Goal: Information Seeking & Learning: Learn about a topic

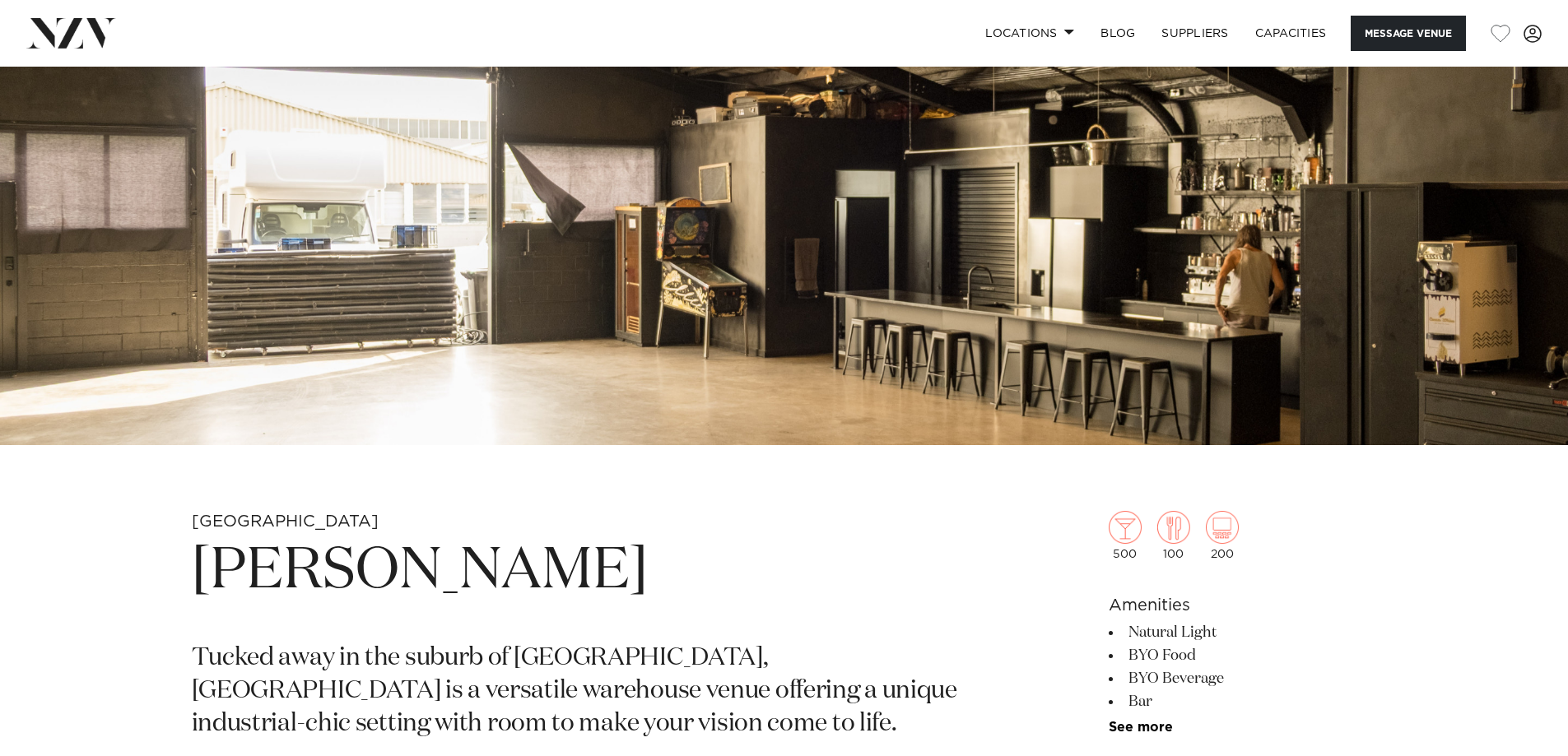
scroll to position [164, 0]
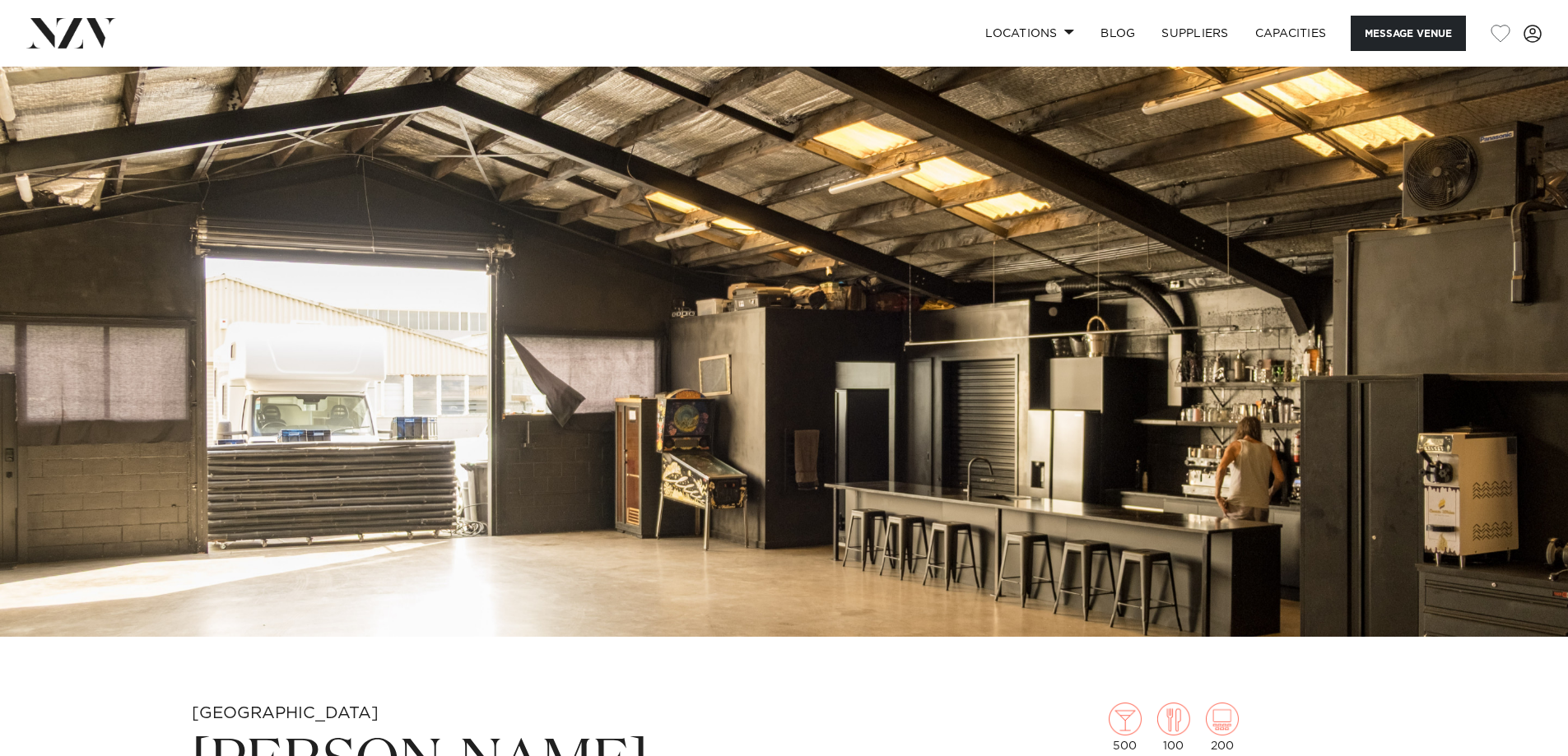
click at [986, 468] on img at bounding box center [784, 269] width 1568 height 735
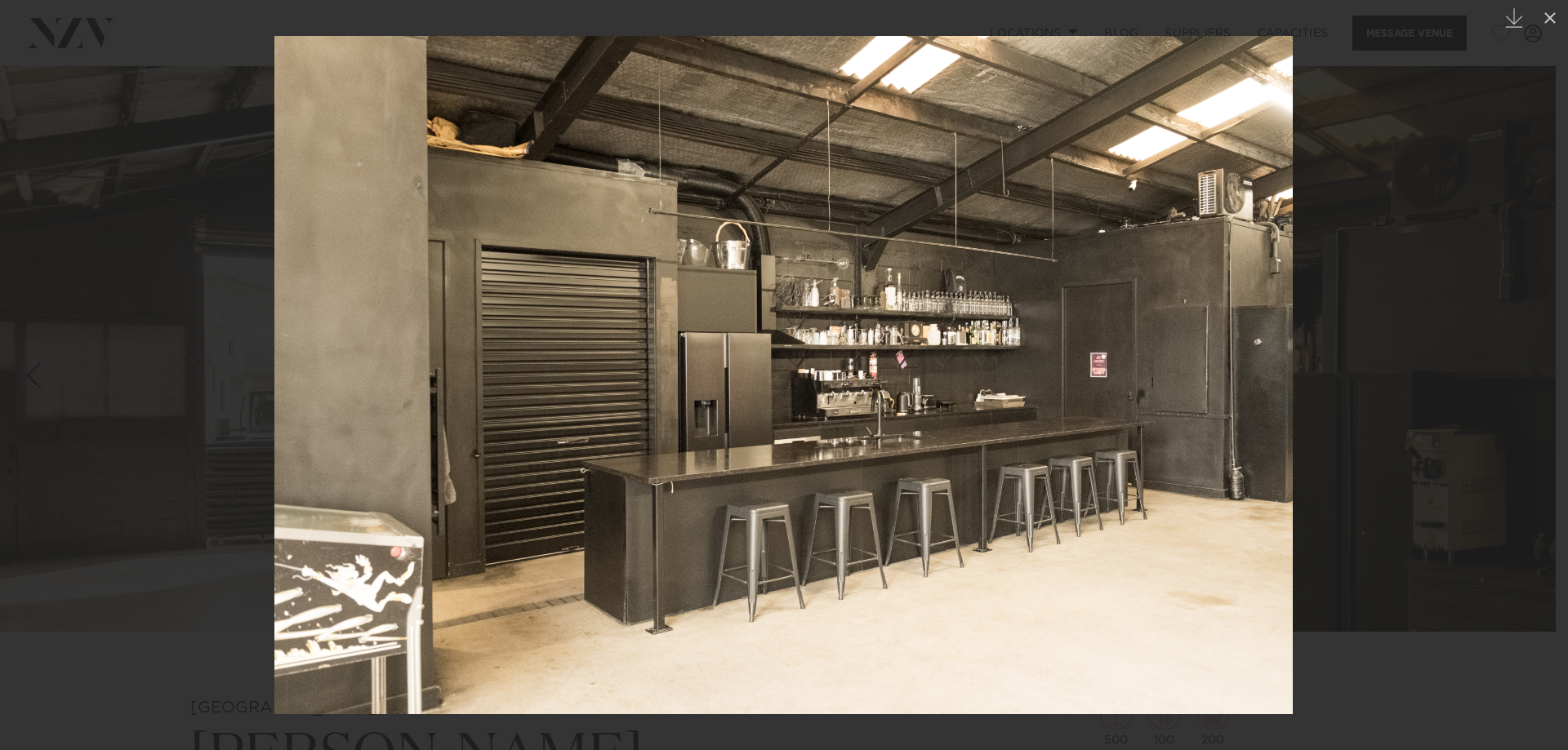
click at [1475, 195] on div at bounding box center [784, 375] width 1568 height 750
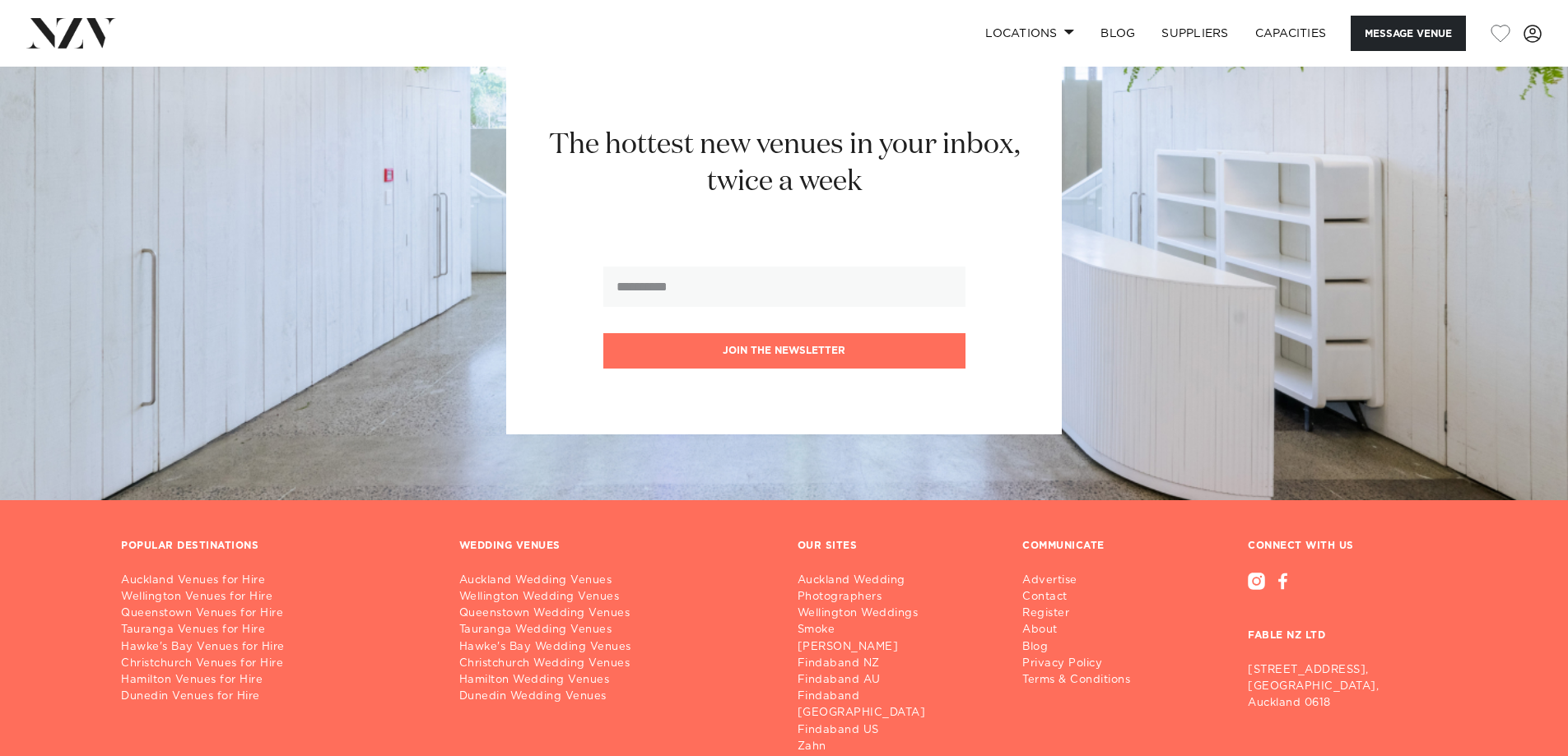
scroll to position [2658, 0]
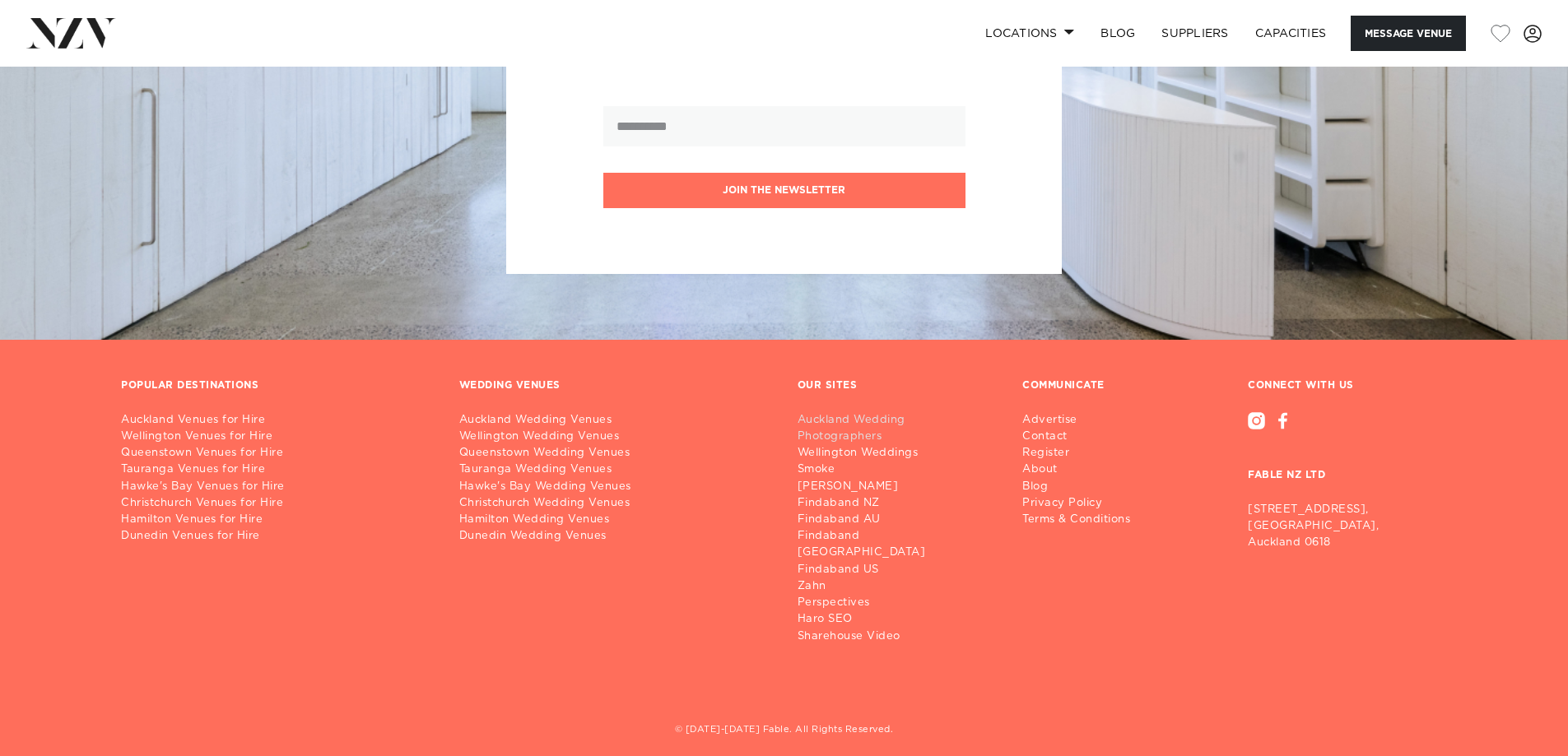
click at [838, 424] on link "Auckland Wedding Photographers" at bounding box center [896, 428] width 199 height 32
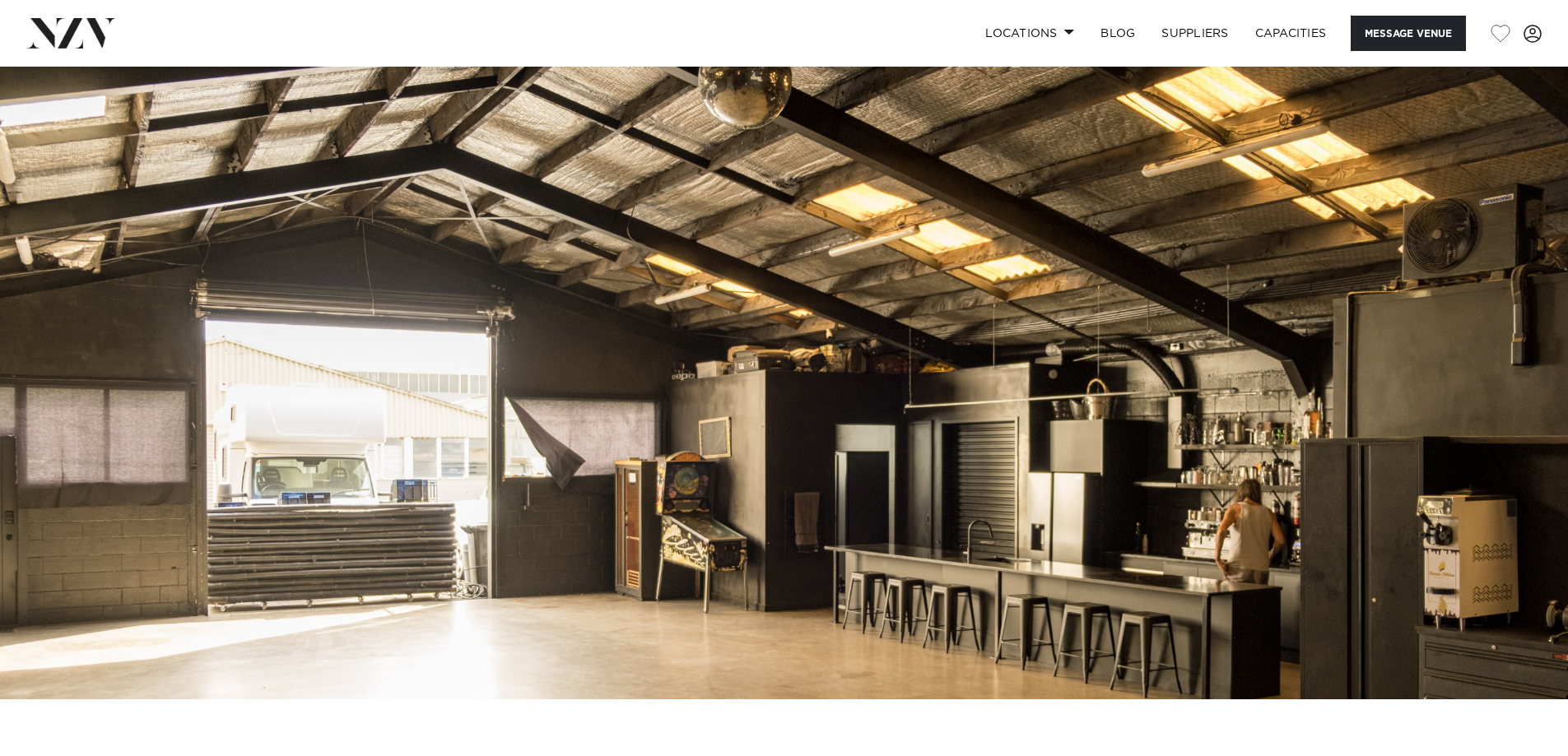
scroll to position [247, 0]
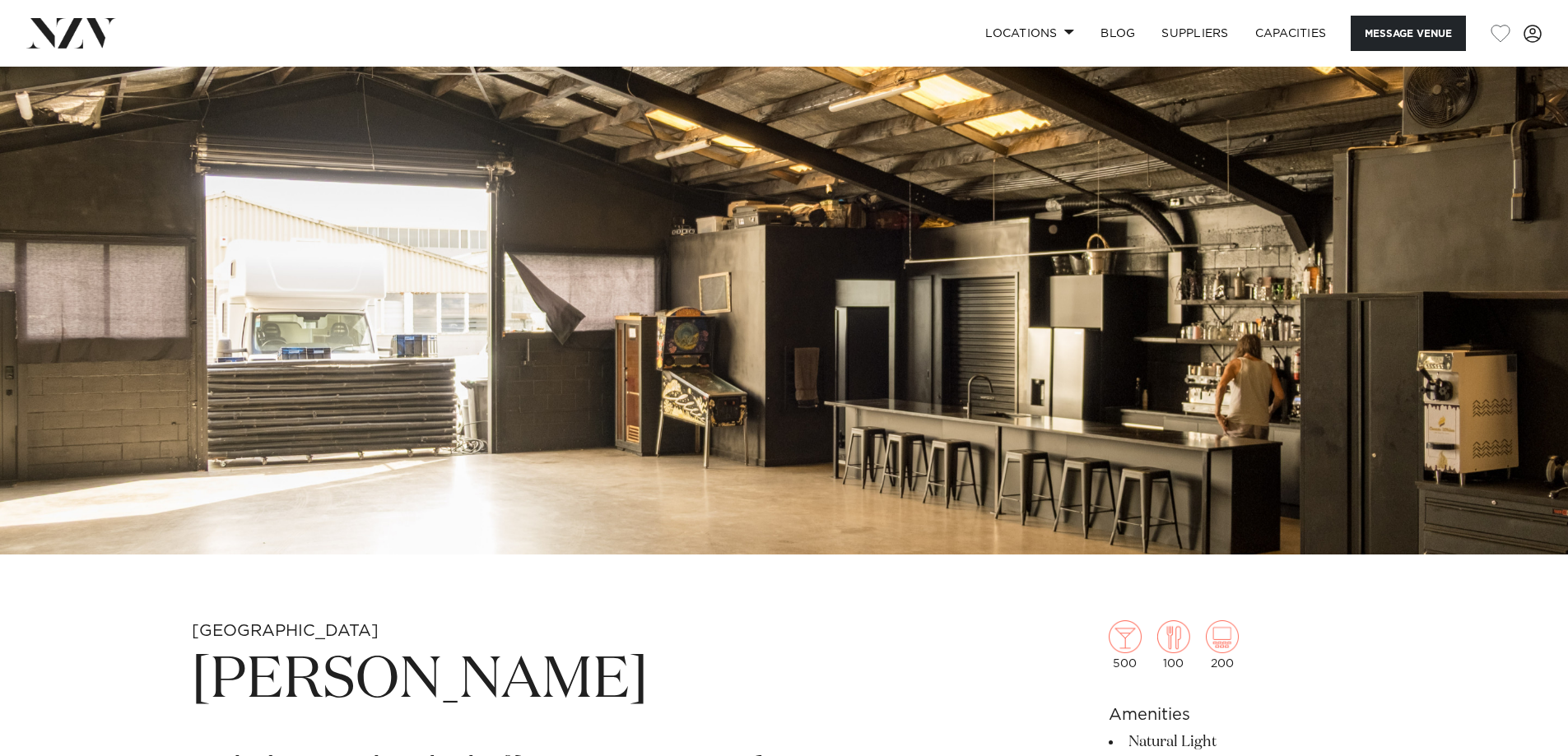
click at [492, 463] on img at bounding box center [784, 186] width 1568 height 735
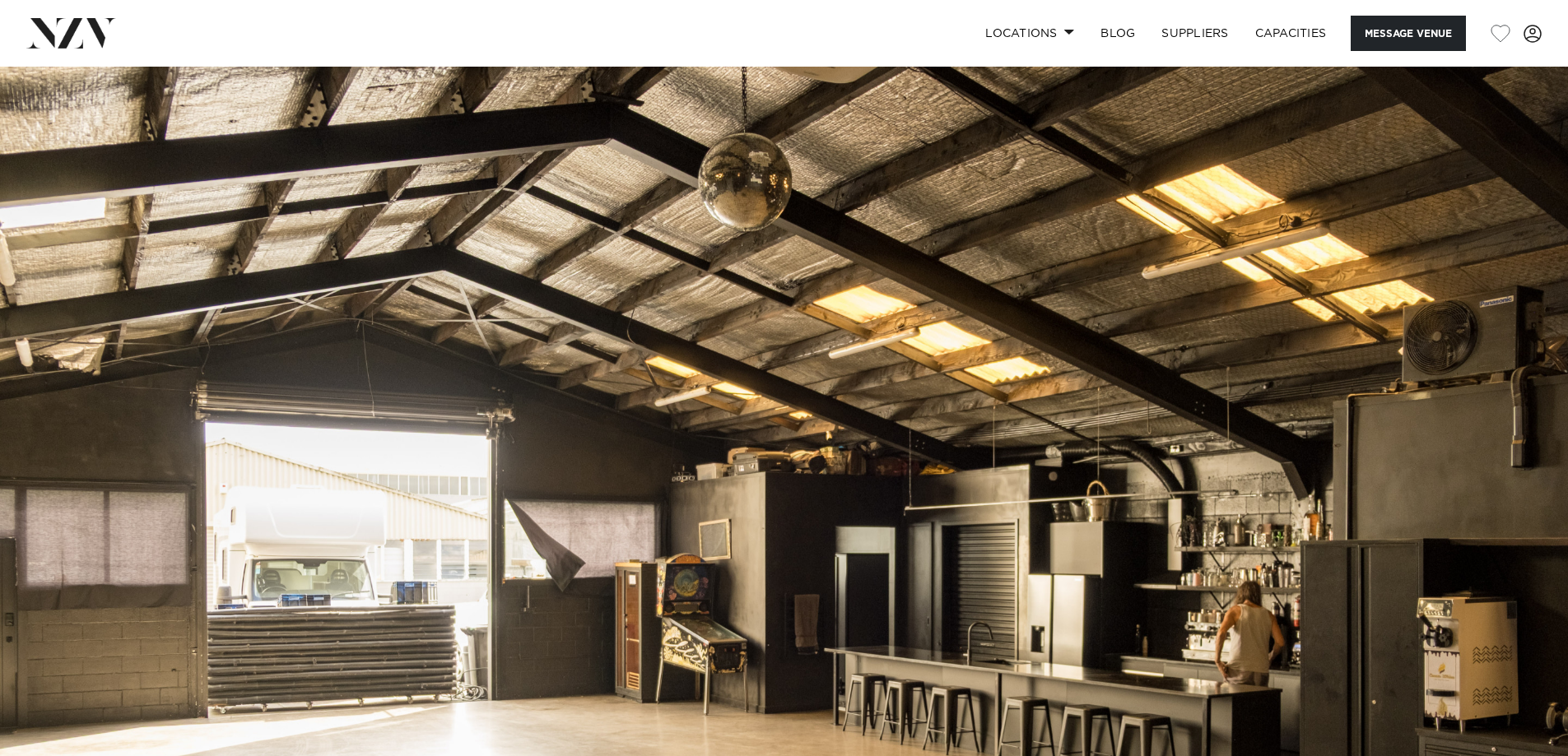
click at [612, 311] on img at bounding box center [784, 434] width 1568 height 735
click at [654, 467] on img at bounding box center [784, 434] width 1568 height 735
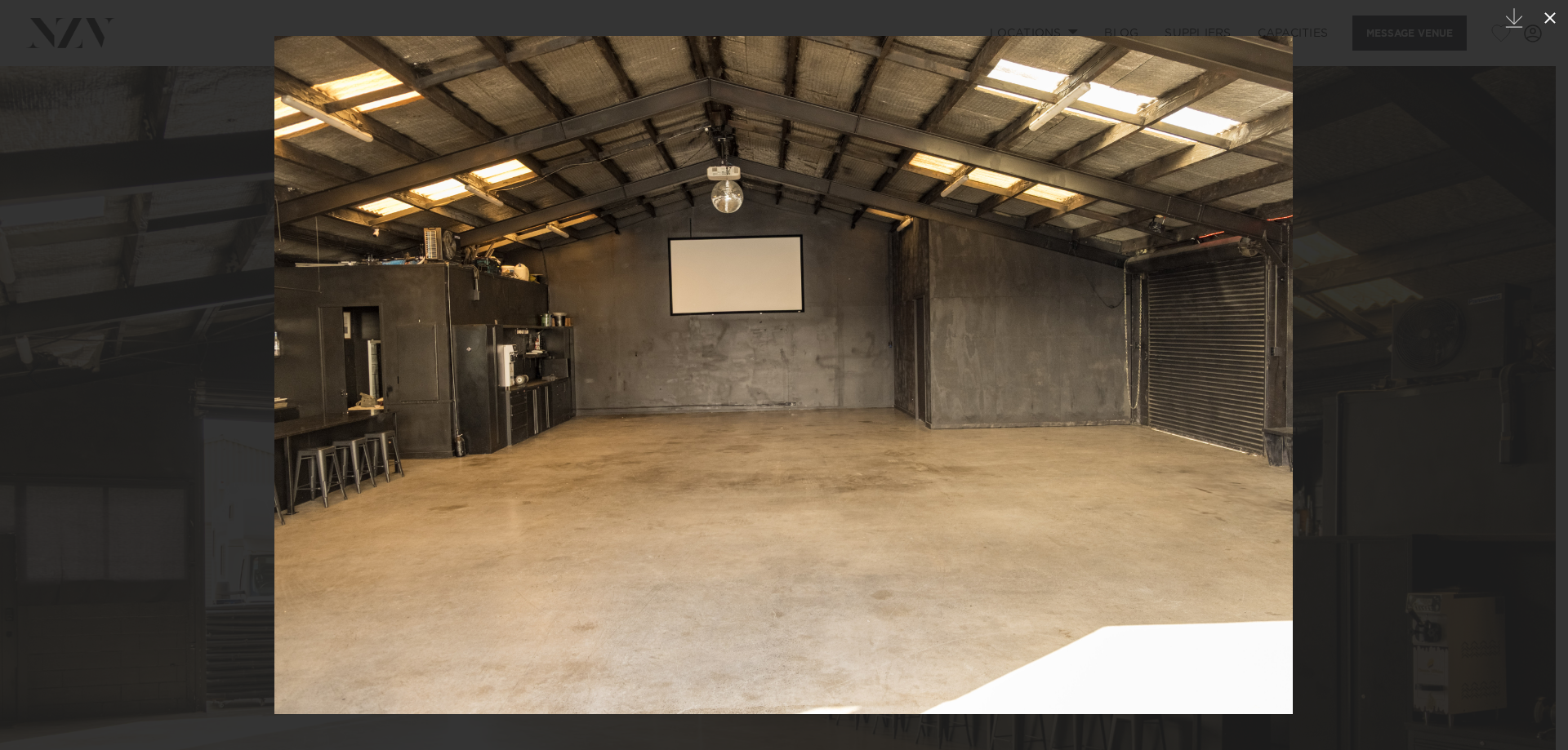
click at [1550, 20] on icon at bounding box center [1550, 18] width 20 height 20
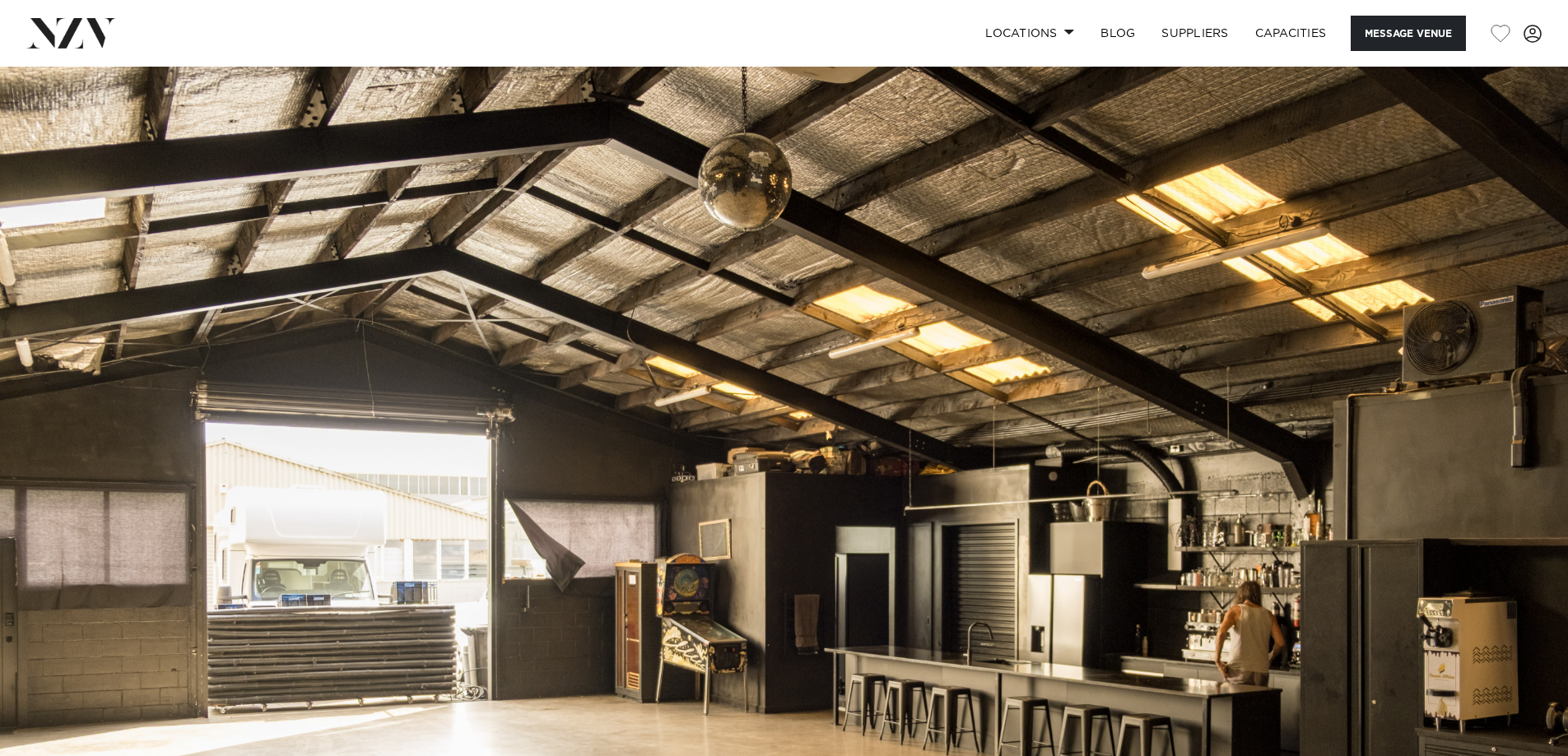
click at [608, 376] on img at bounding box center [784, 434] width 1568 height 735
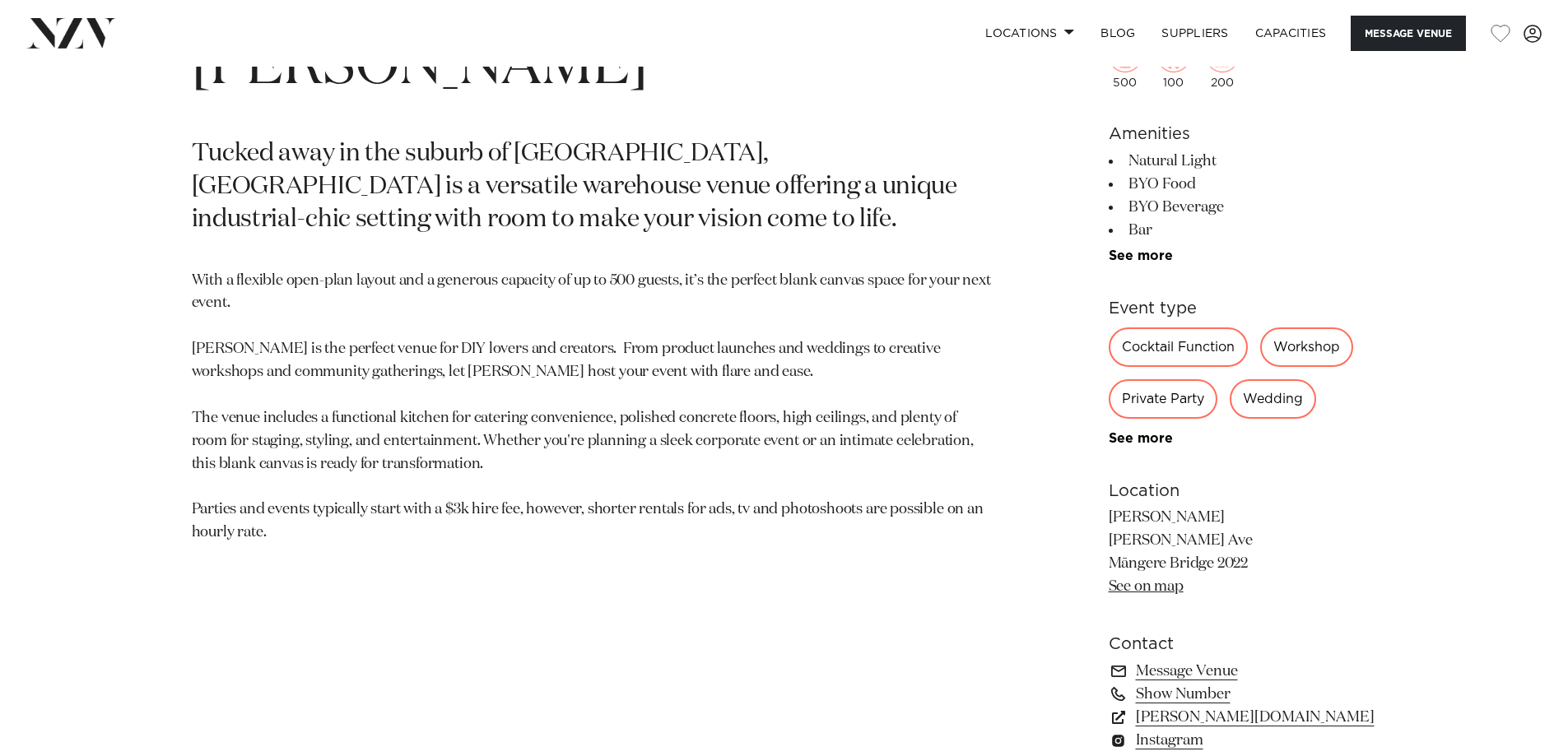
scroll to position [1070, 0]
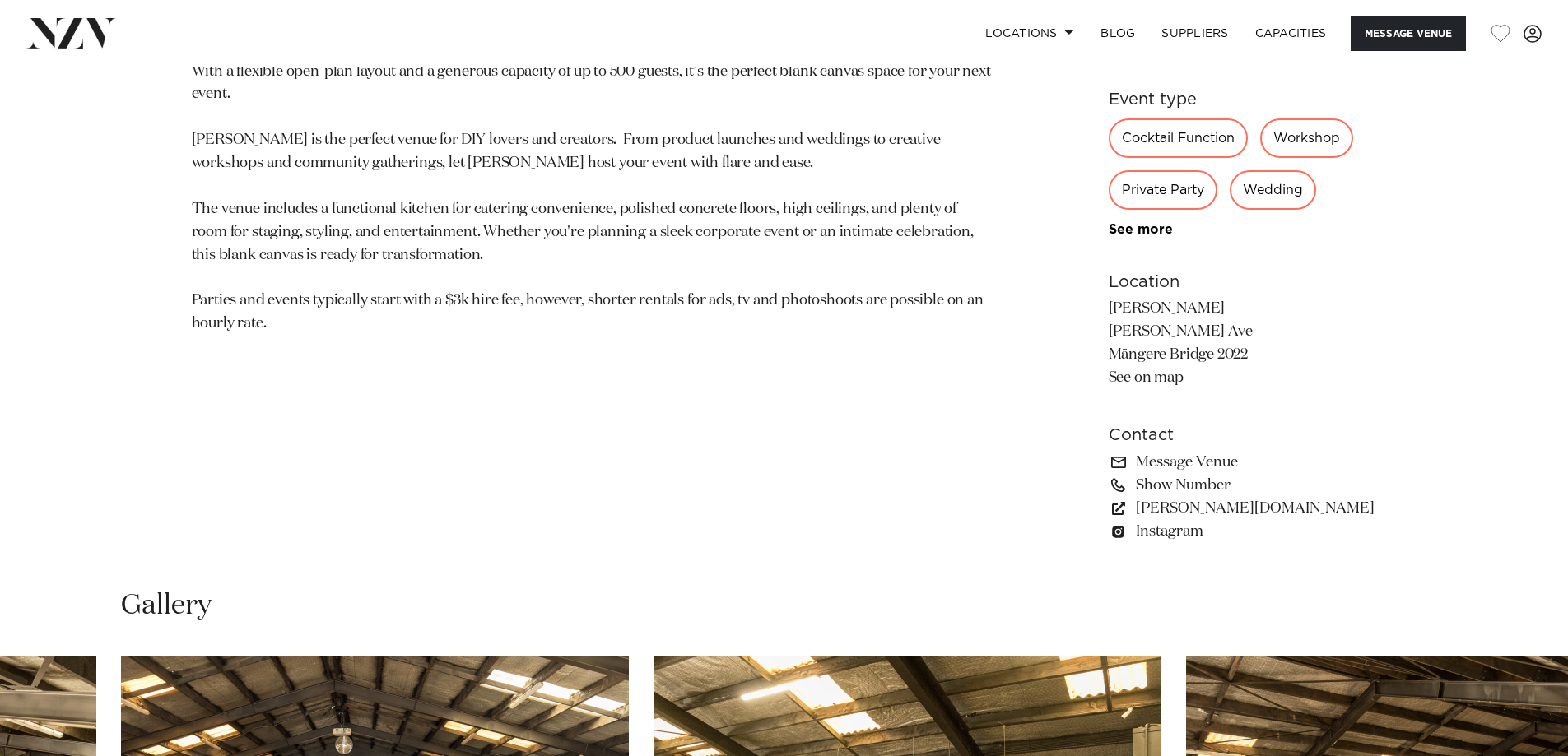
drag, startPoint x: 1113, startPoint y: 317, endPoint x: 1252, endPoint y: 346, distance: 142.0
click at [1252, 346] on p "Hastie Hastie Ave Māngere Bridge 2022 See on map" at bounding box center [1243, 344] width 269 height 92
copy p "Hastie Hastie Ave Māngere Bridge 2022"
click at [538, 452] on section "Auckland Hastie Tucked away in the suburb of Māngere Bridge, Hastie is a versat…" at bounding box center [591, 180] width 800 height 765
click at [490, 275] on p "With a flexible open-plan layout and a generous capacity of up to 500 guests, i…" at bounding box center [591, 198] width 800 height 275
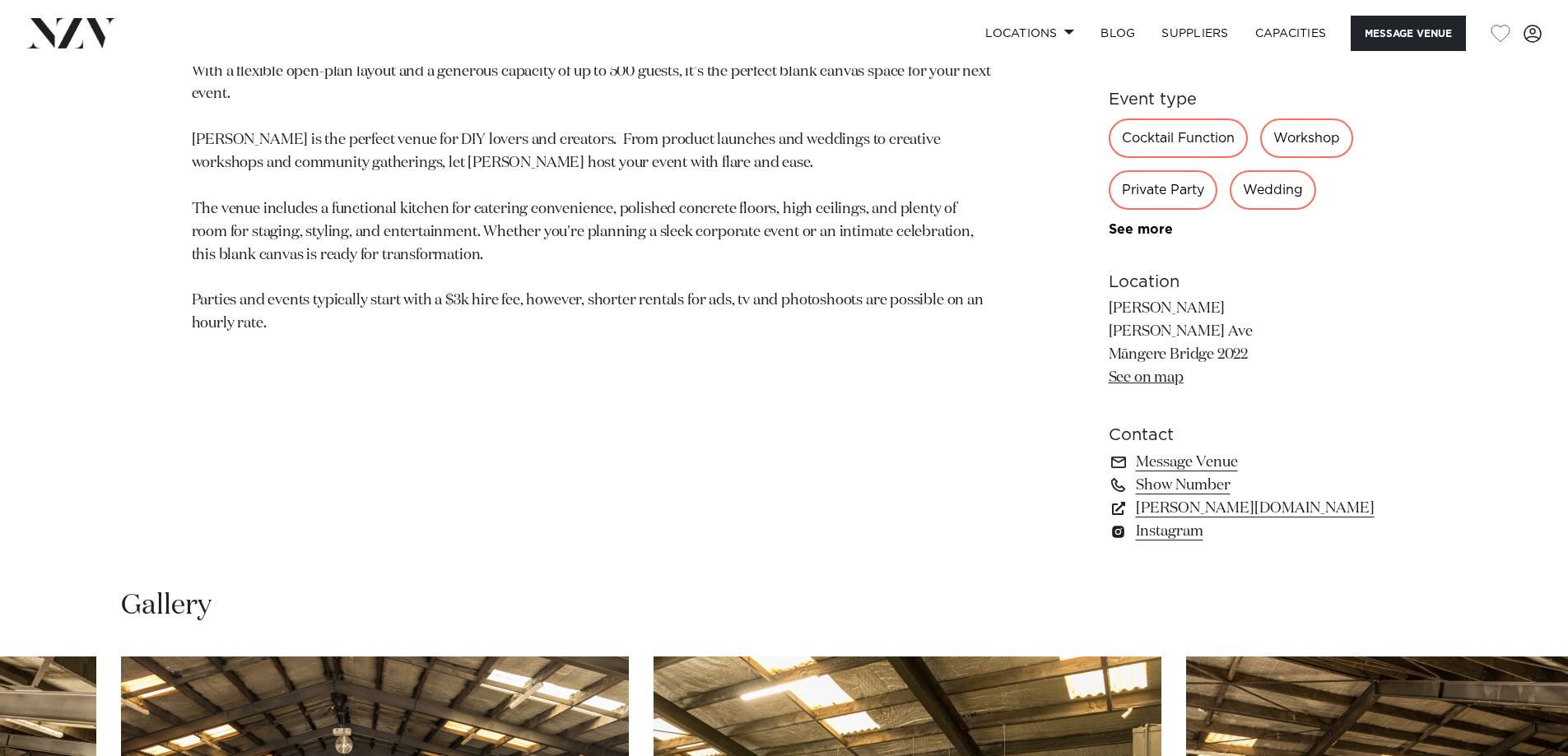
scroll to position [0, 0]
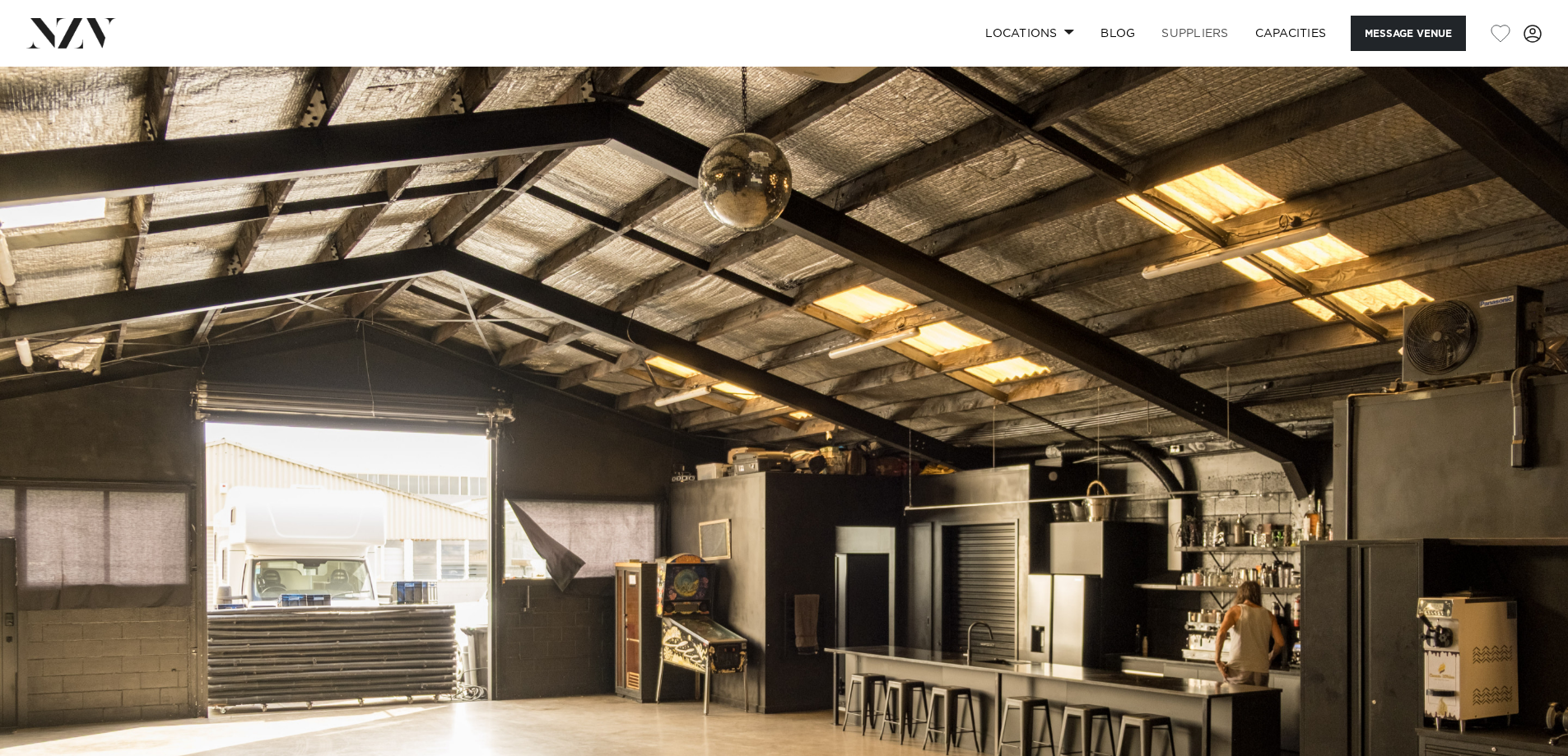
click at [1176, 31] on link "SUPPLIERS" at bounding box center [1194, 32] width 93 height 35
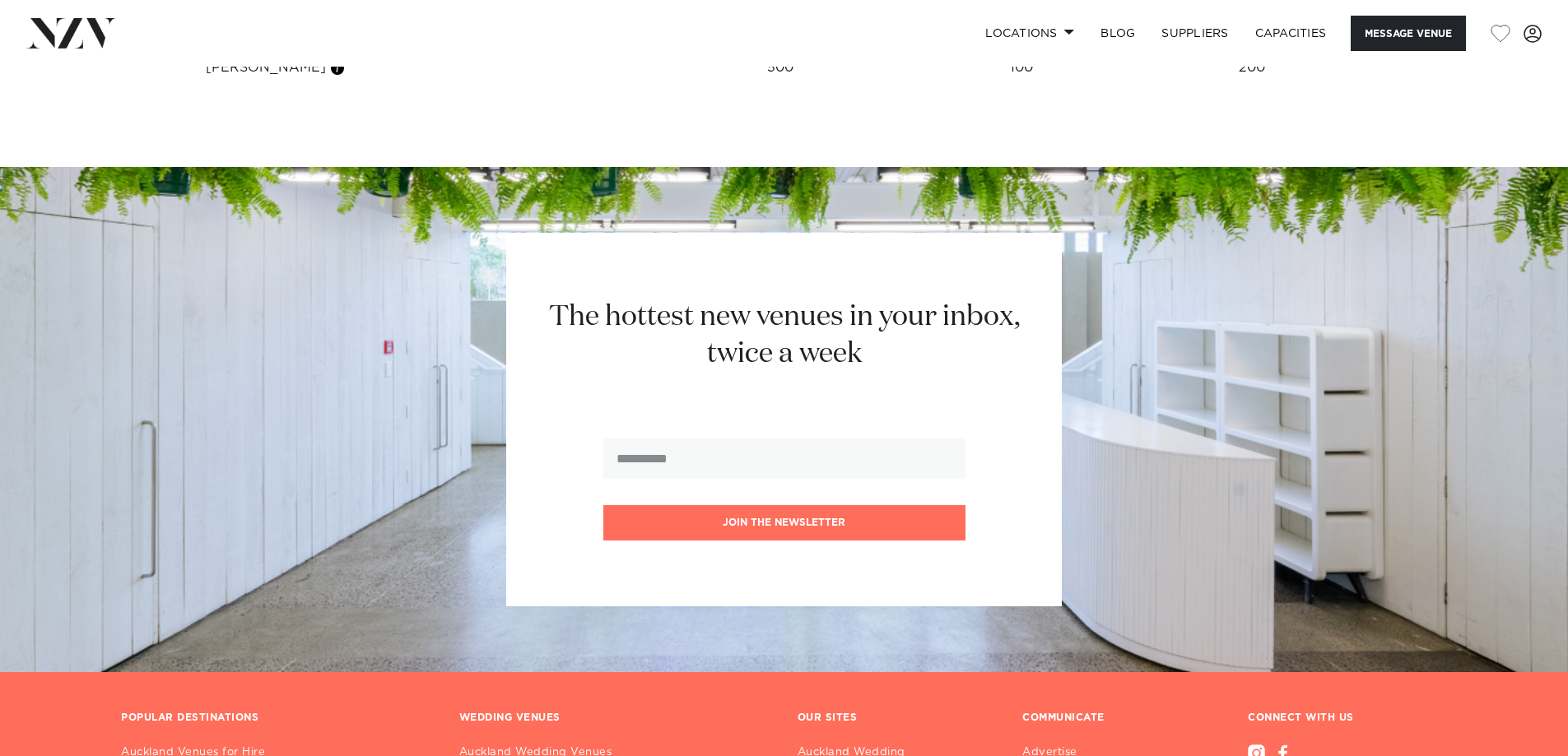
scroll to position [2658, 0]
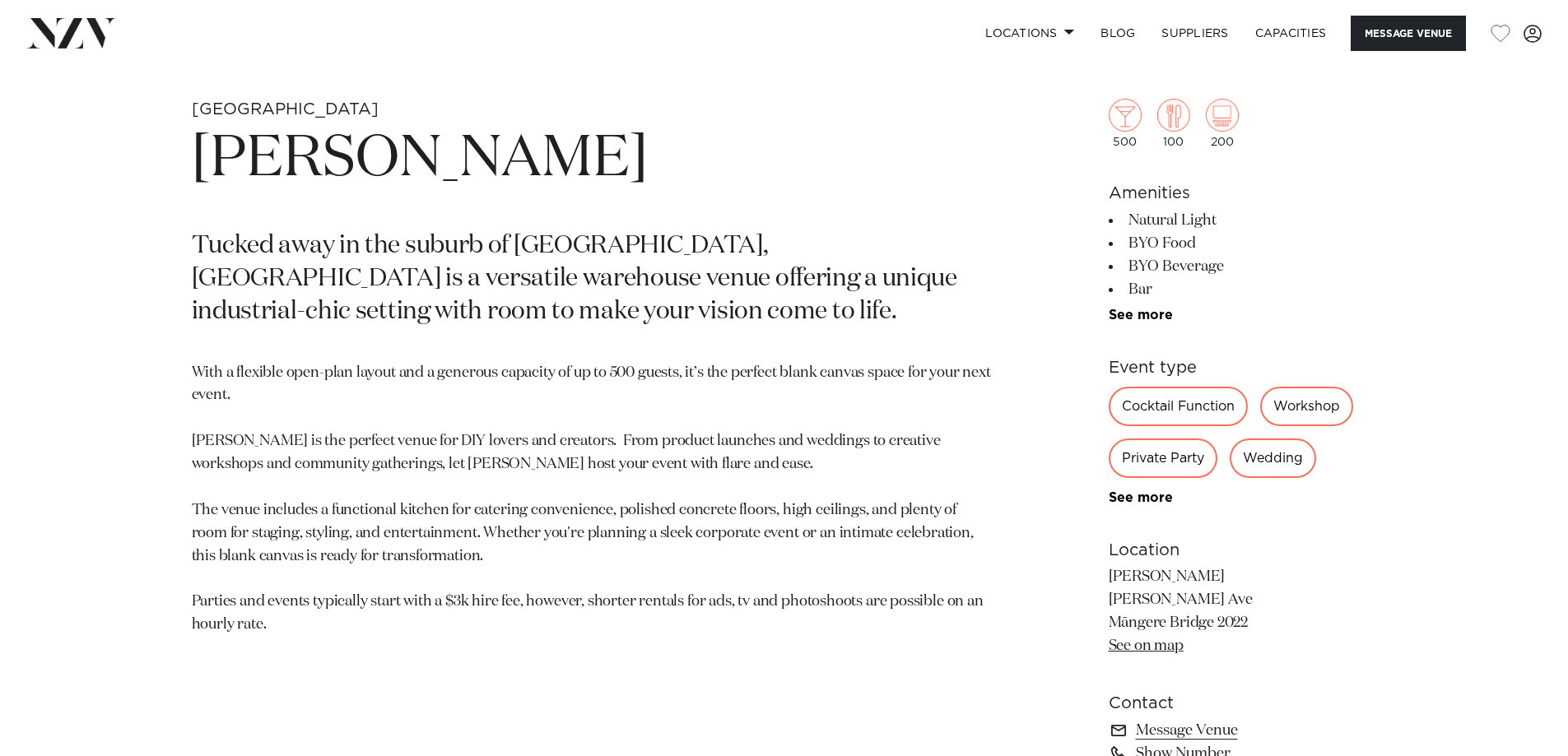
scroll to position [905, 0]
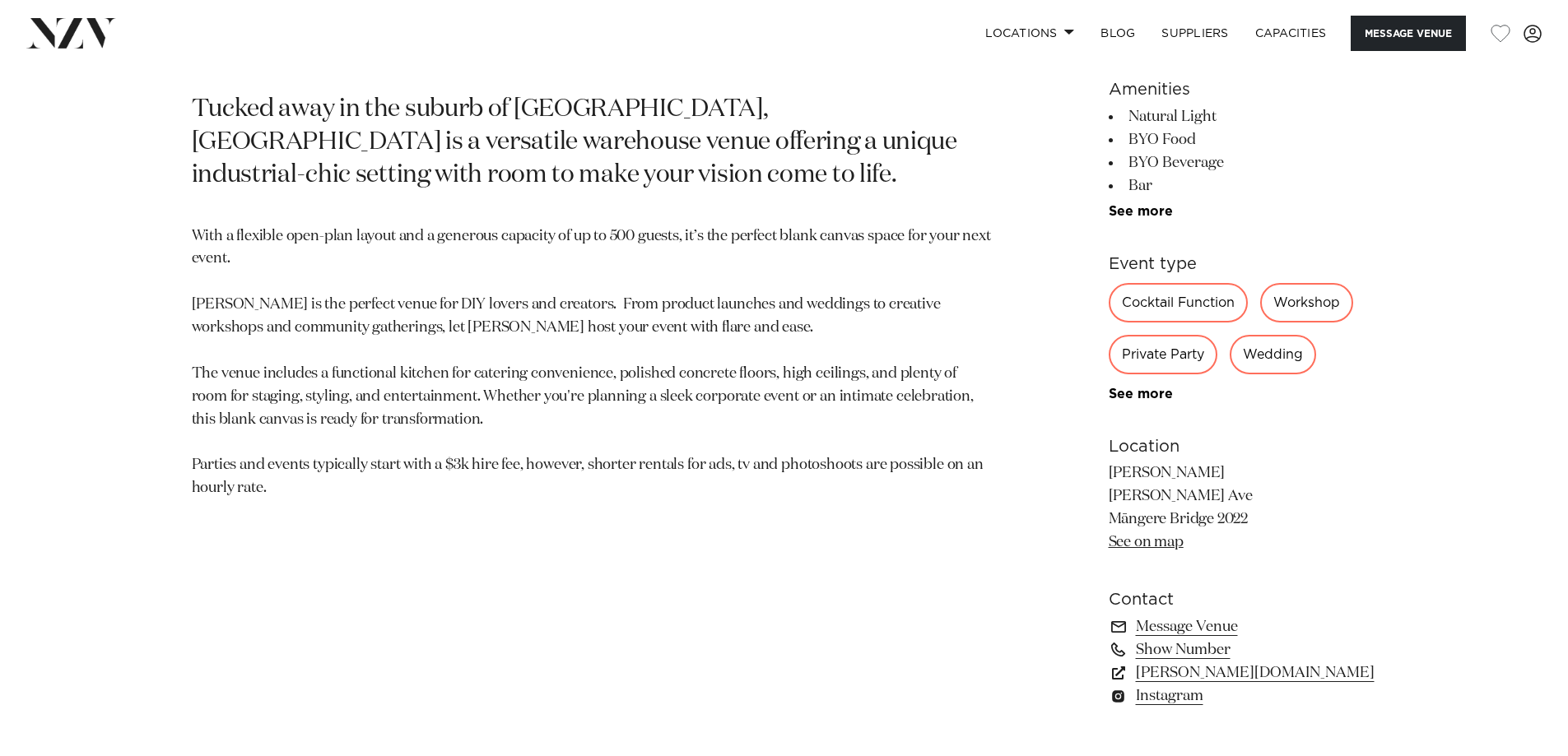
drag, startPoint x: 1112, startPoint y: 496, endPoint x: 1247, endPoint y: 518, distance: 136.8
click at [1247, 518] on p "Hastie Hastie Ave Māngere Bridge 2022 See on map" at bounding box center [1243, 509] width 269 height 92
copy p "Hastie Ave Māngere Bridge 2022"
click at [1172, 542] on link "See on map" at bounding box center [1146, 541] width 75 height 15
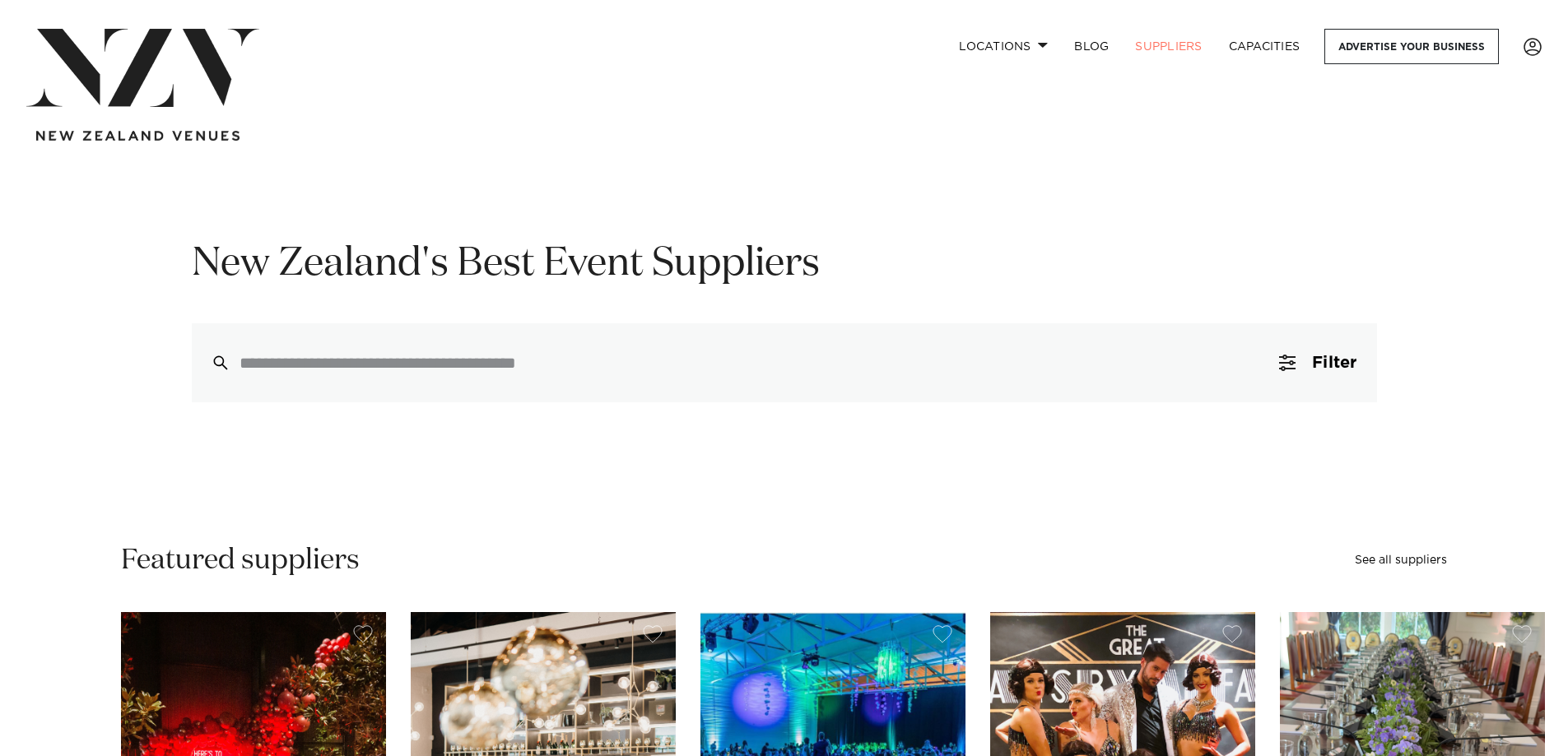
click at [33, 328] on div "New Zealand's Best Event Suppliers Filter 0 Filters Search Type Venue Supplier …" at bounding box center [784, 320] width 1568 height 163
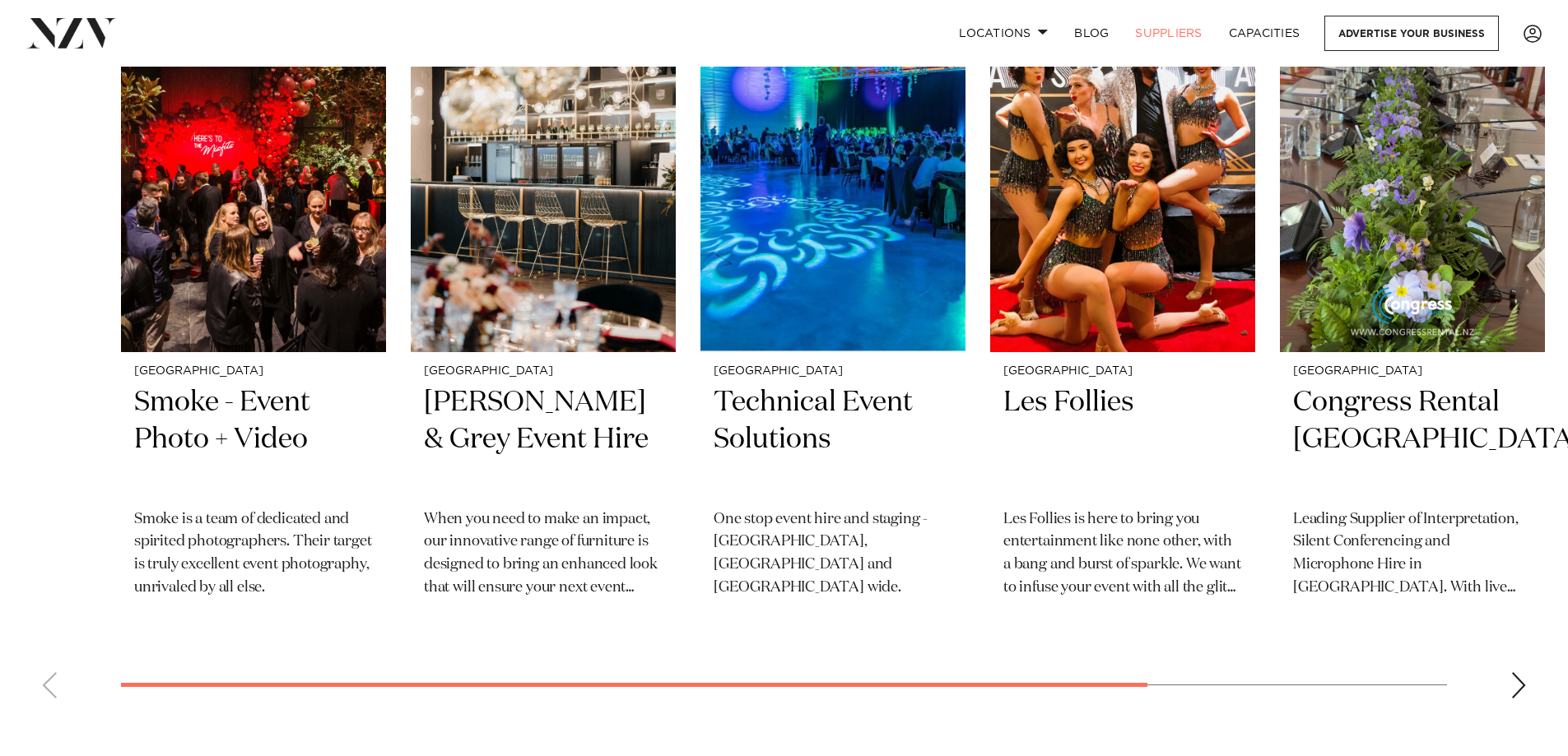
scroll to position [823, 0]
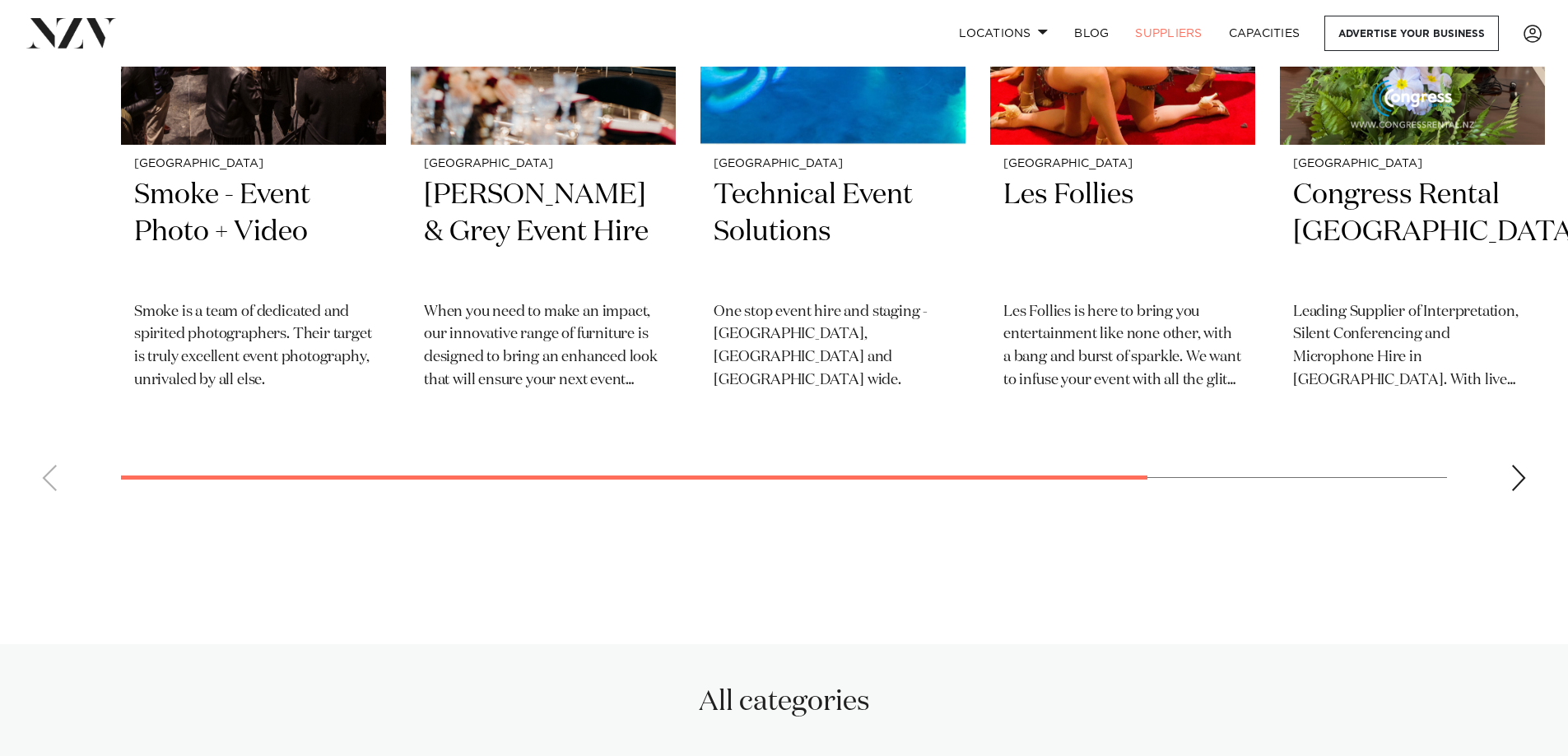
click at [1513, 482] on div "Next slide" at bounding box center [1518, 478] width 16 height 27
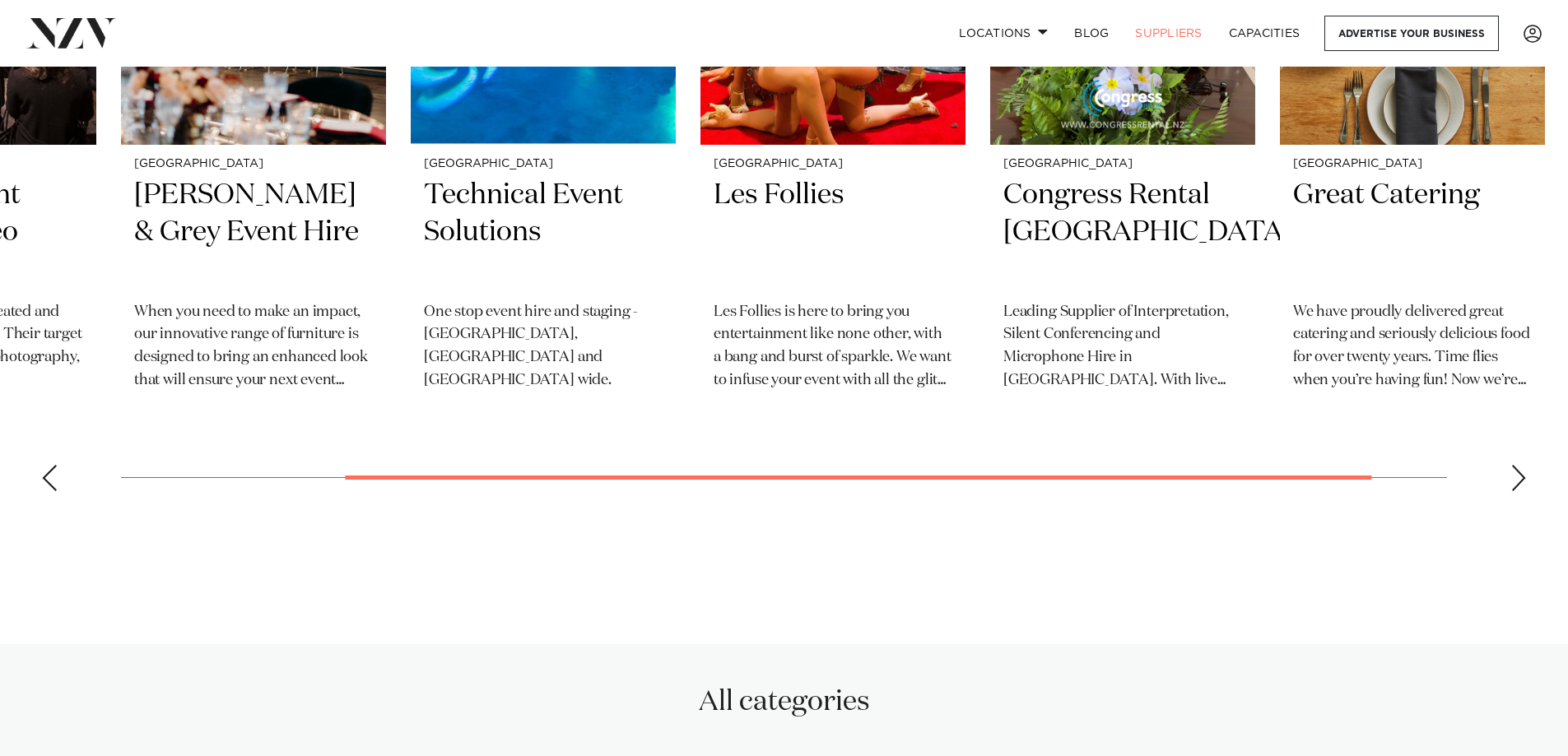
click at [1513, 482] on div "Next slide" at bounding box center [1518, 478] width 16 height 27
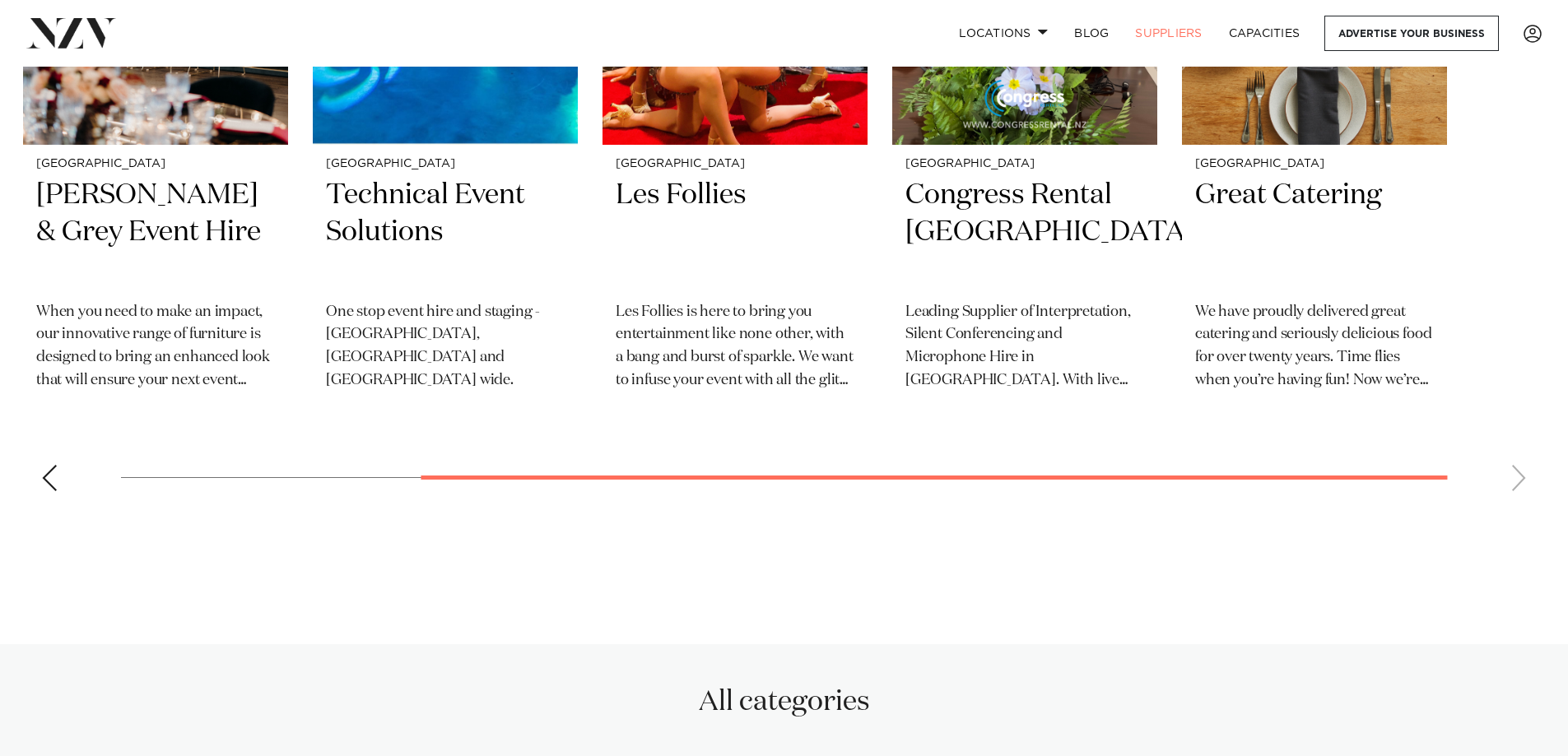
click at [1513, 482] on swiper-container "Auckland Smoke - Event Photo + Video Smoke is a team of dedicated and spirited …" at bounding box center [784, 147] width 1568 height 715
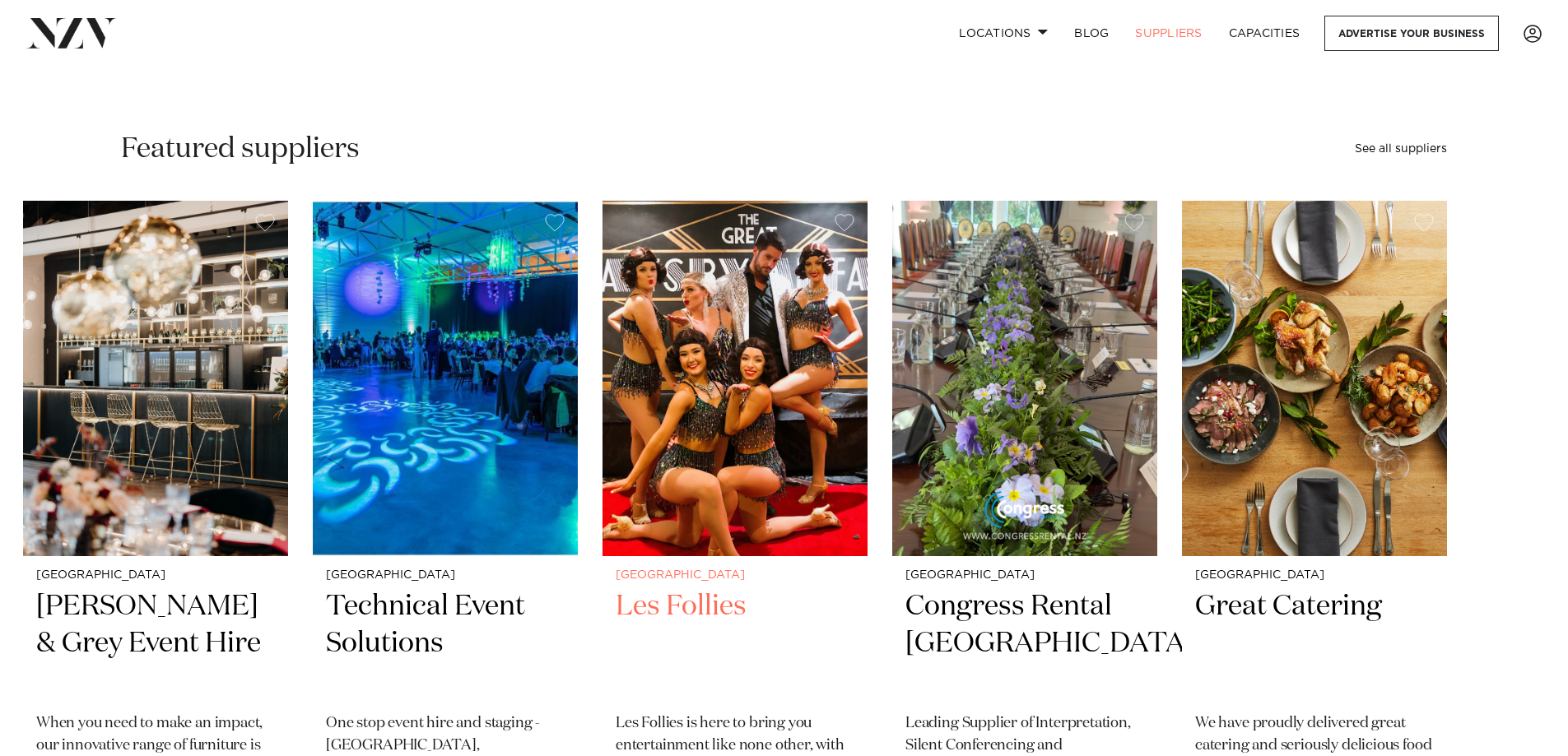
scroll to position [0, 0]
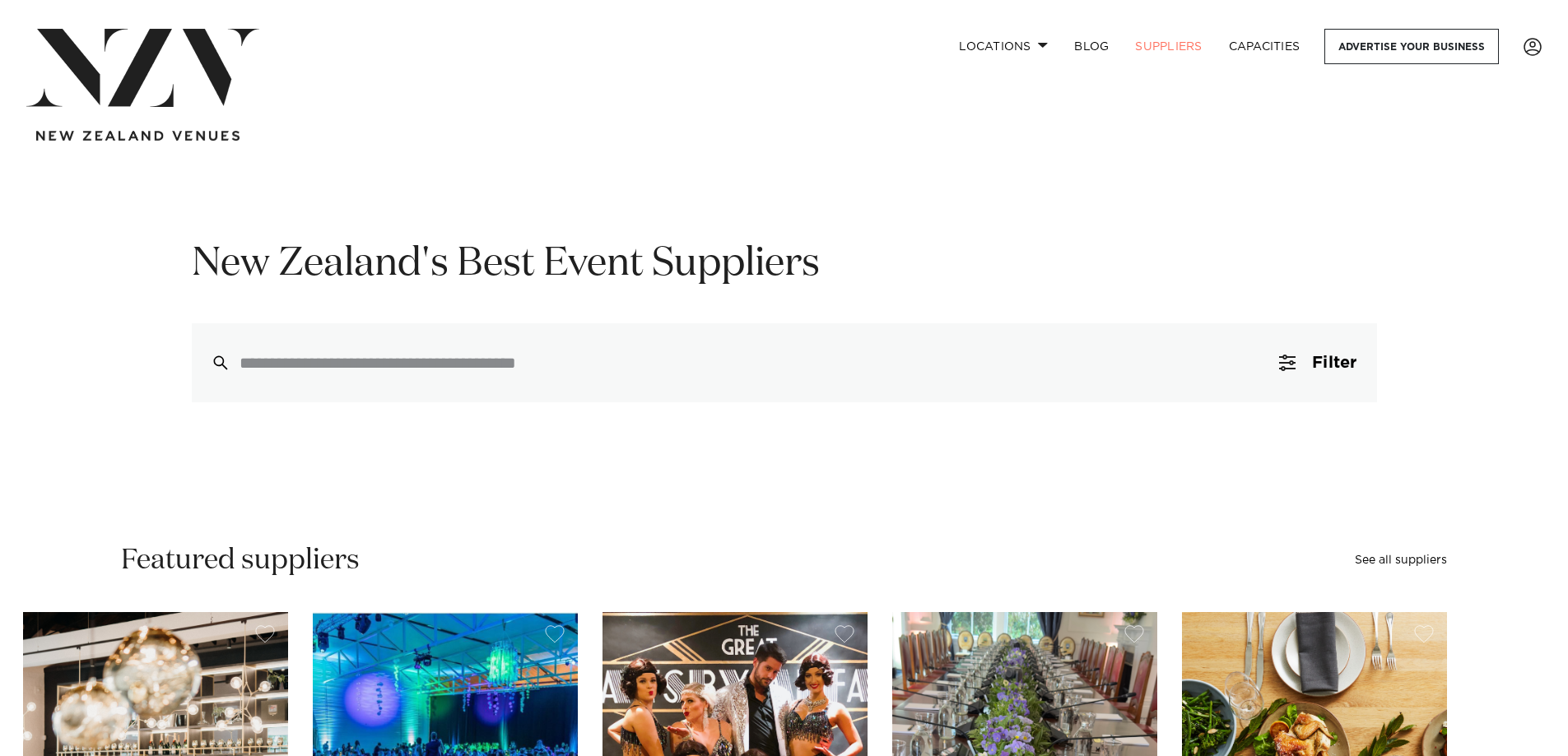
click at [178, 80] on img at bounding box center [143, 68] width 233 height 78
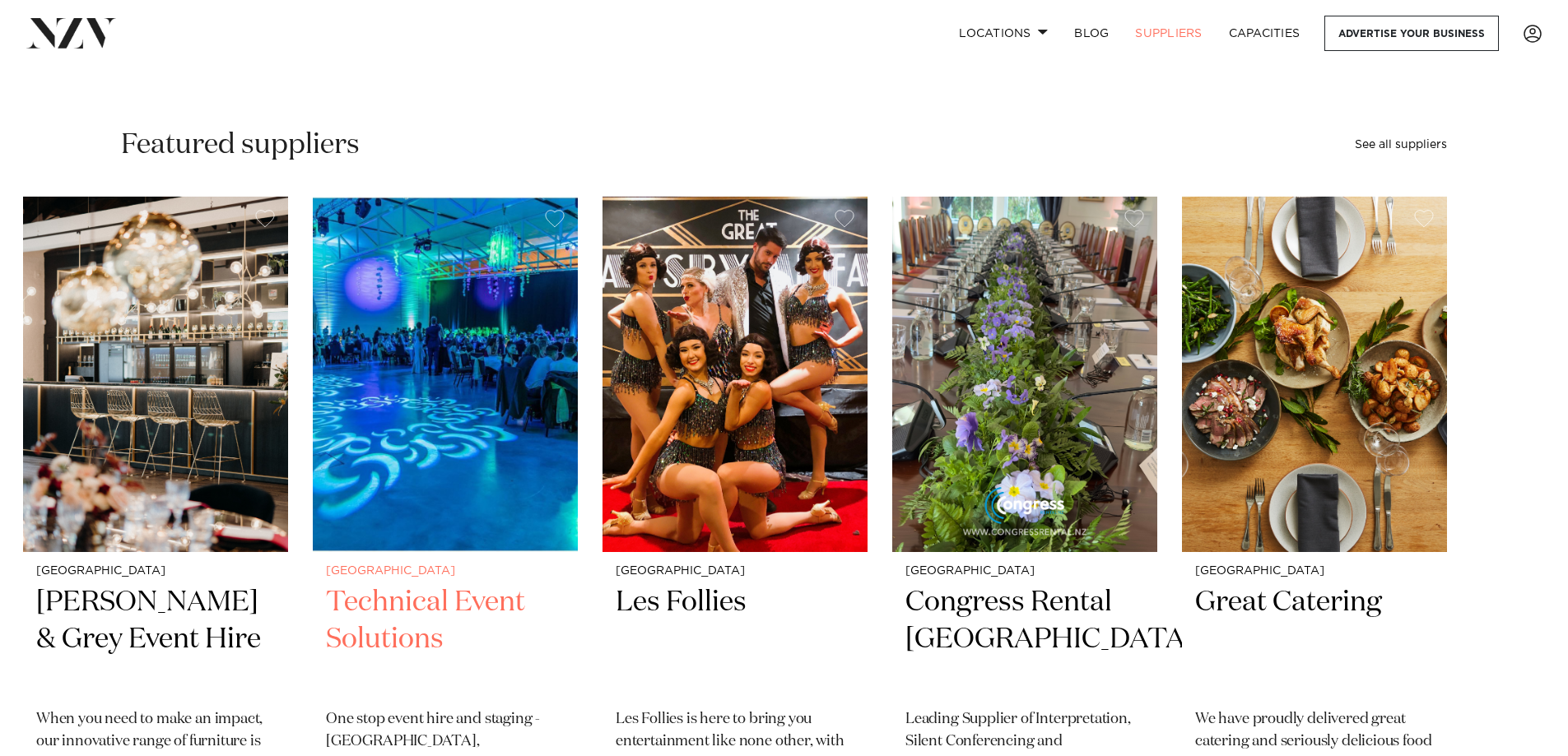
scroll to position [741, 0]
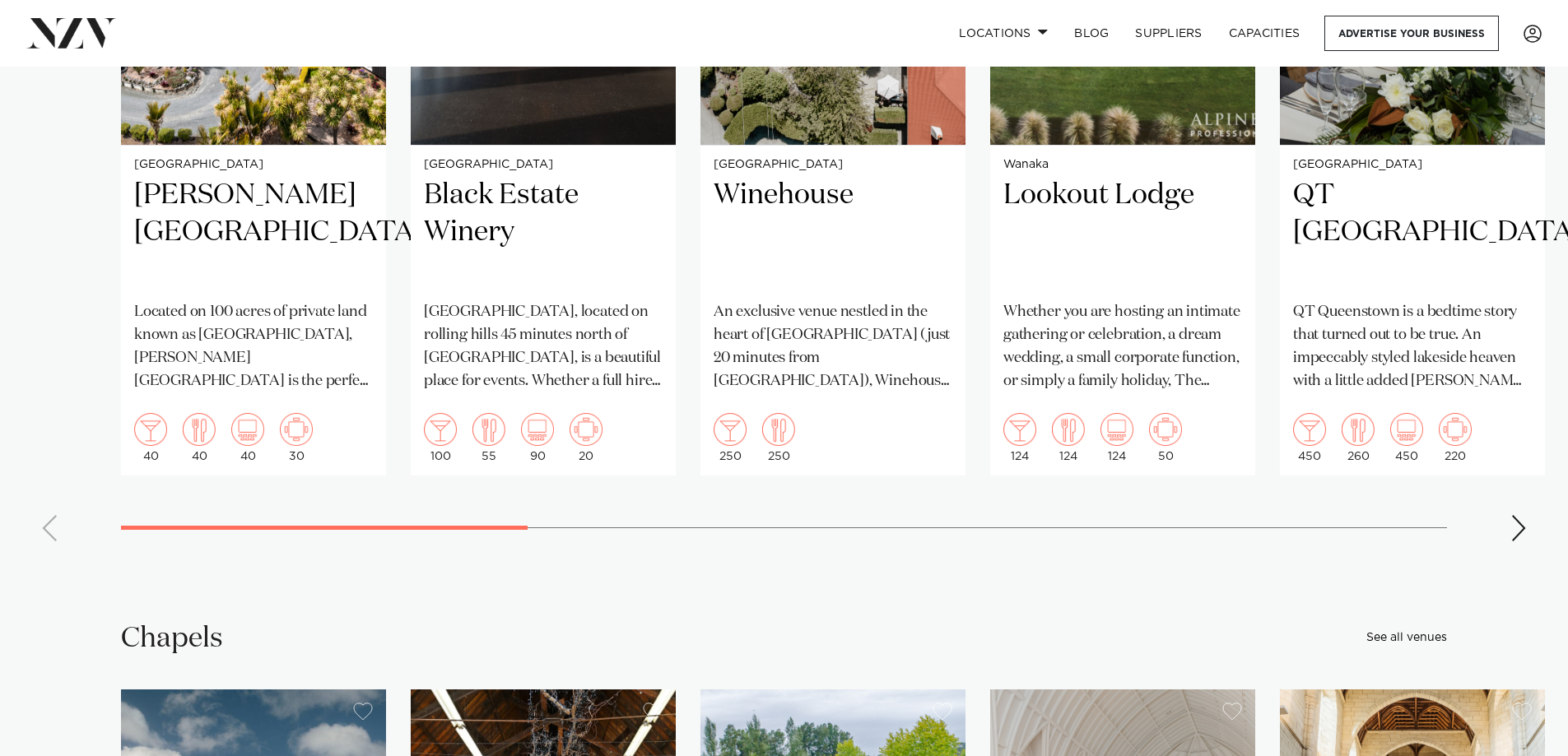
scroll to position [5348, 0]
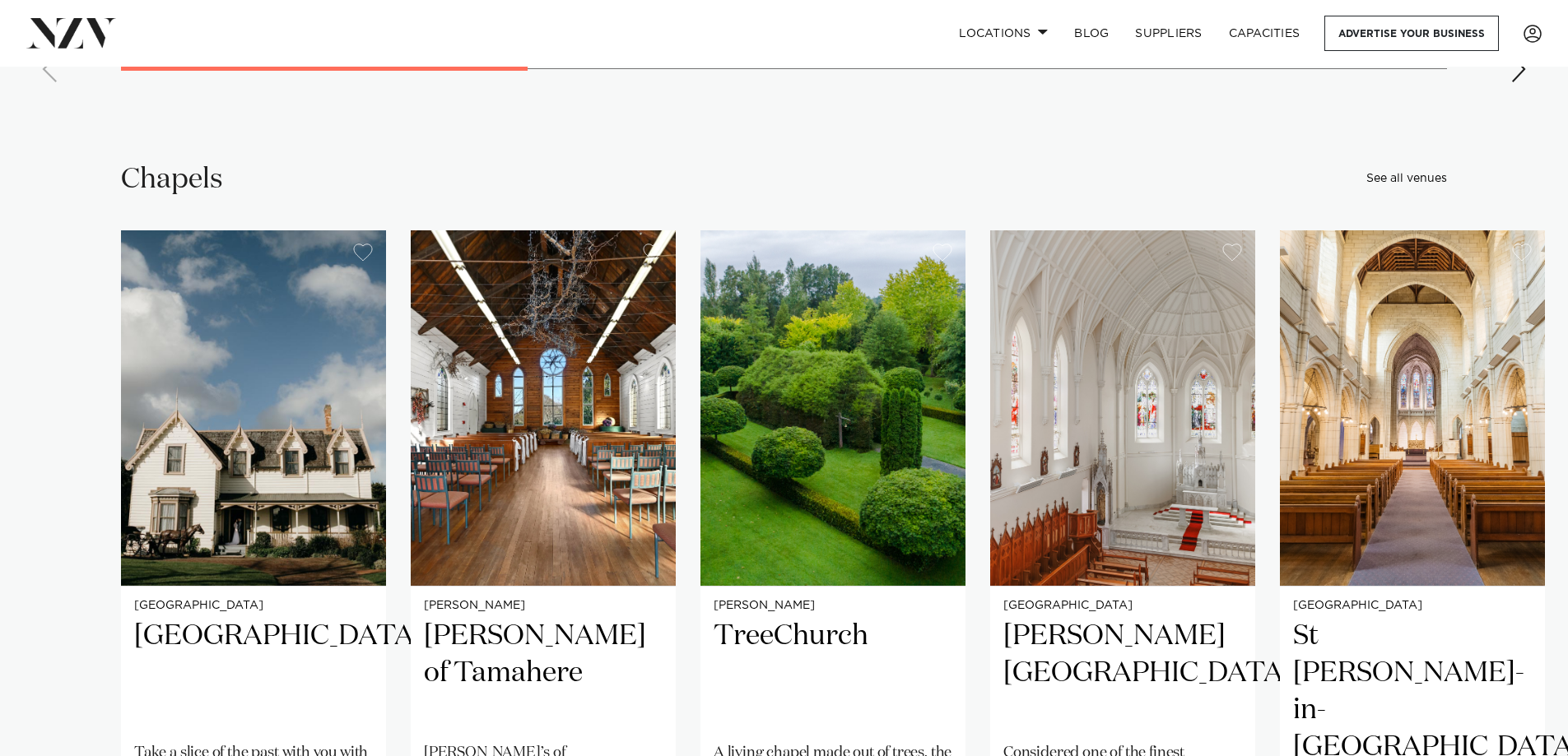
click at [91, 422] on swiper-container "[GEOGRAPHIC_DATA] [GEOGRAPHIC_DATA] Take a slice of the past with you with Howi…" at bounding box center [784, 630] width 1568 height 801
